Goal: Task Accomplishment & Management: Use online tool/utility

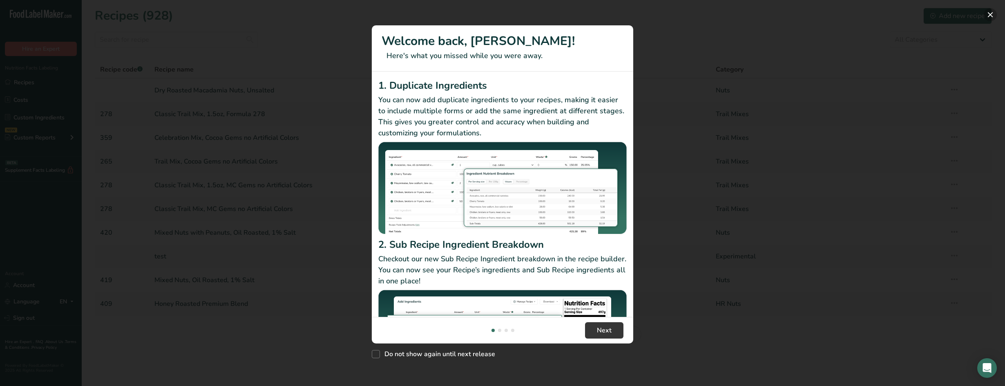
click at [988, 15] on button "New Features" at bounding box center [990, 14] width 13 height 13
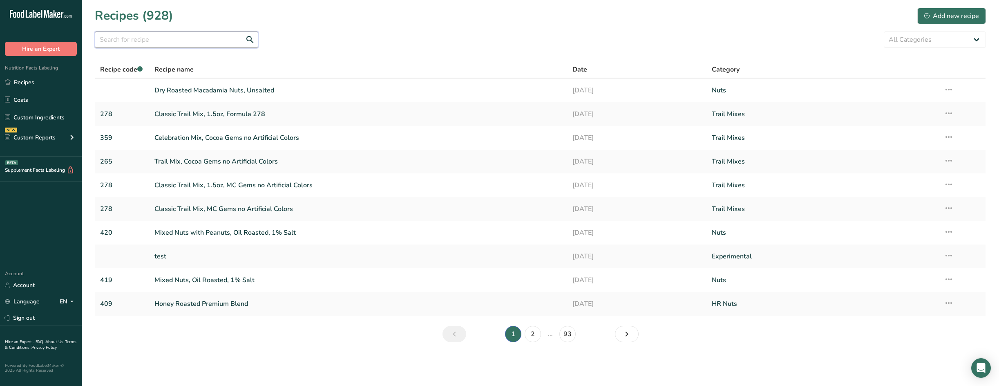
click at [161, 41] on input "text" at bounding box center [176, 39] width 163 height 16
type input "265"
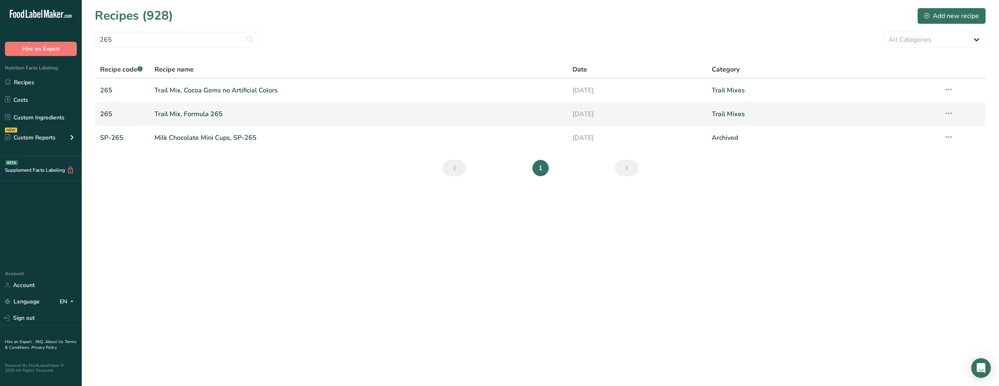
click at [200, 114] on link "Trail Mix, Formula 265" at bounding box center [358, 113] width 408 height 17
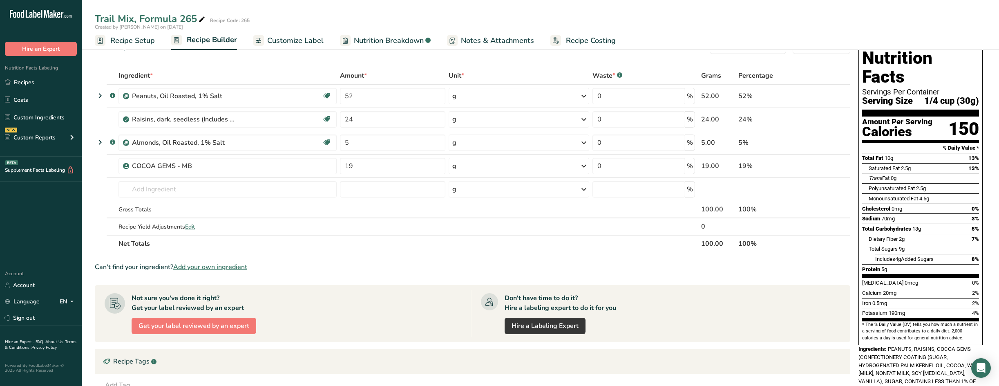
scroll to position [41, 0]
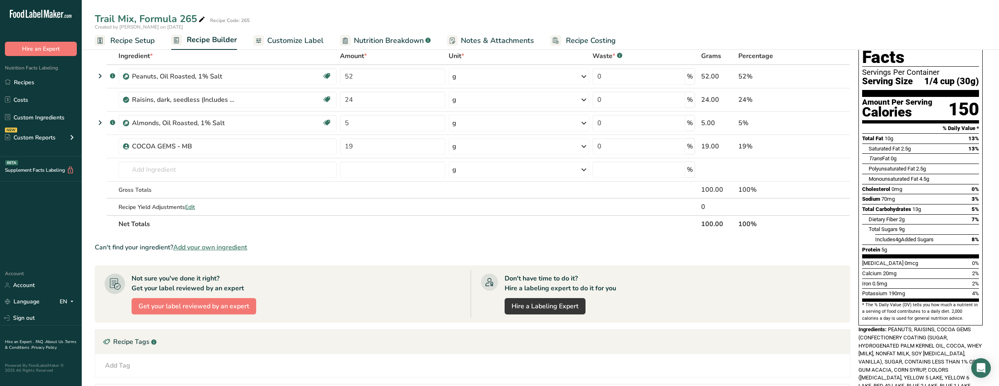
click at [801, 293] on div "Don't have time to do it? Hire a labeling expert to do it for you Hire a Labeli…" at bounding box center [656, 293] width 370 height 47
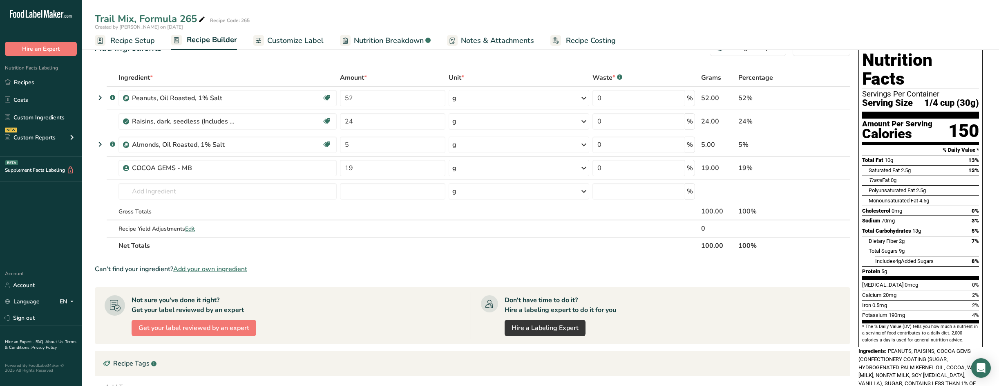
scroll to position [0, 0]
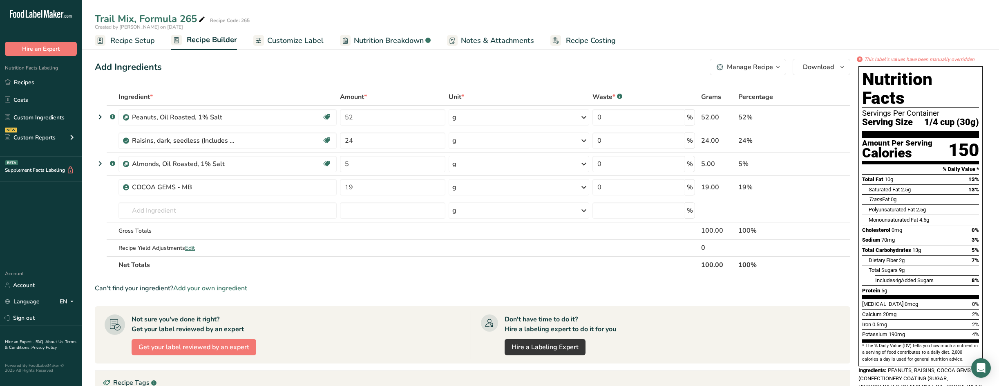
click at [363, 44] on span "Nutrition Breakdown" at bounding box center [389, 40] width 70 height 11
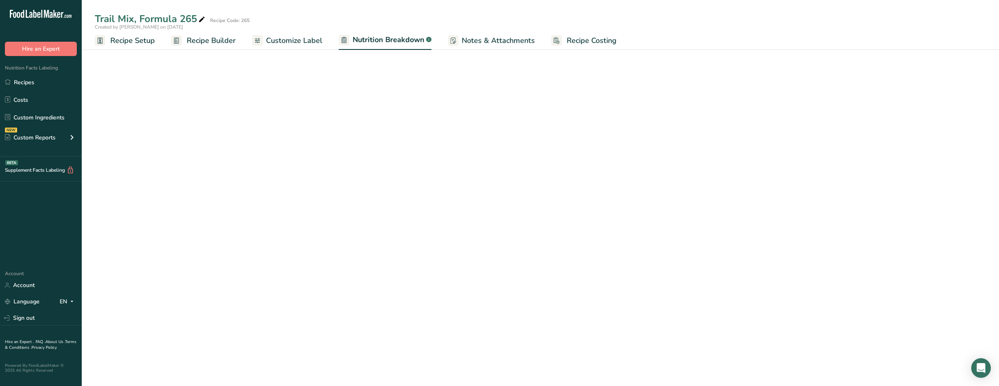
select select "Calories"
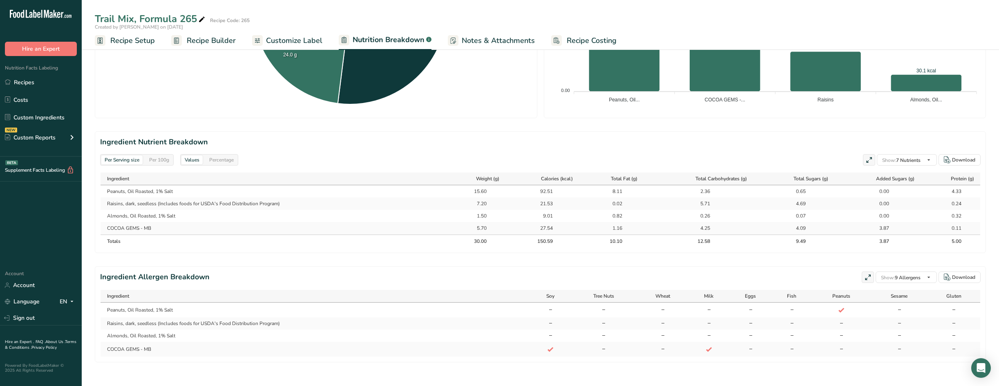
scroll to position [289, 0]
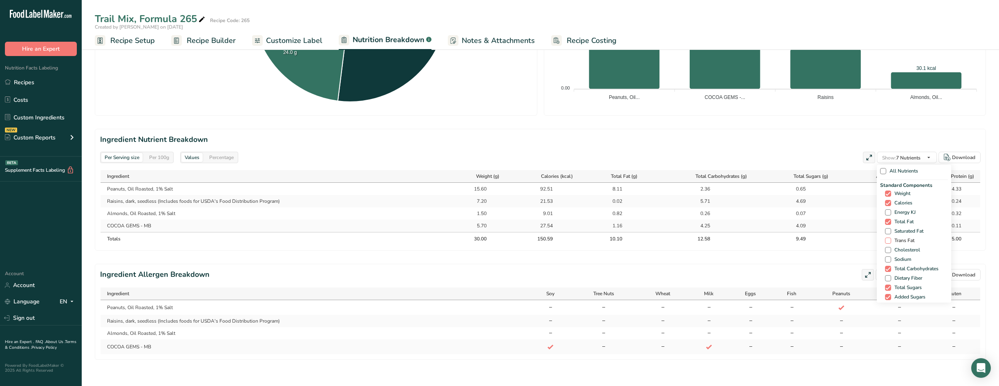
click at [888, 240] on span at bounding box center [888, 240] width 6 height 6
click at [888, 240] on input "Trans Fat" at bounding box center [887, 240] width 5 height 5
checkbox input "true"
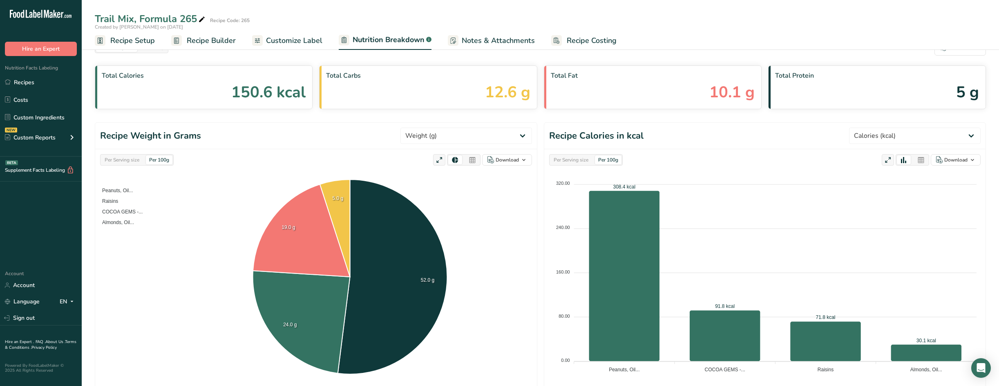
scroll to position [0, 0]
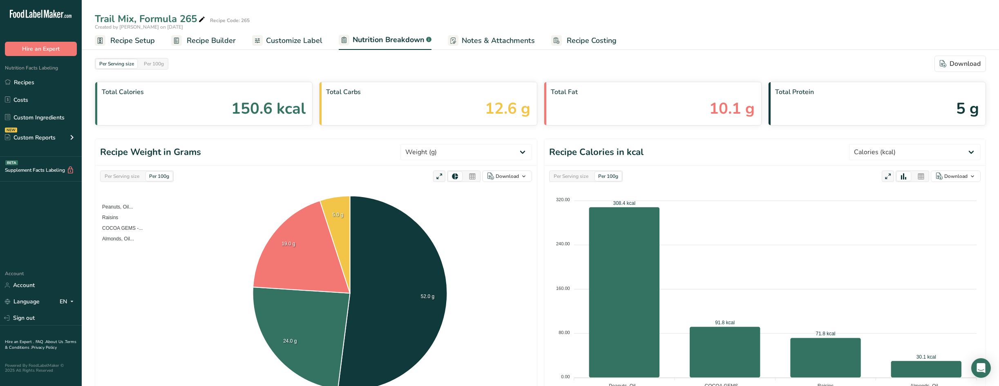
click at [207, 42] on span "Recipe Builder" at bounding box center [211, 40] width 49 height 11
